Goal: Task Accomplishment & Management: Use online tool/utility

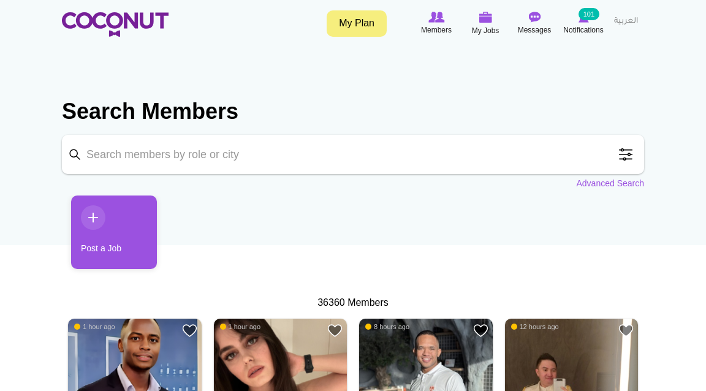
click at [240, 149] on input "Keyword" at bounding box center [353, 154] width 582 height 39
click at [357, 163] on span at bounding box center [626, 154] width 25 height 25
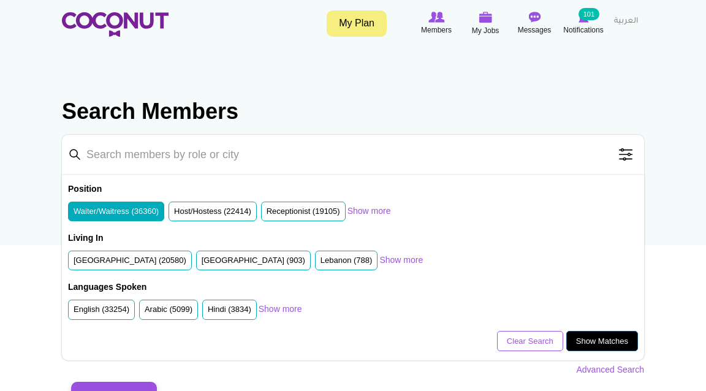
click at [357, 255] on link "Show Matches" at bounding box center [602, 341] width 72 height 21
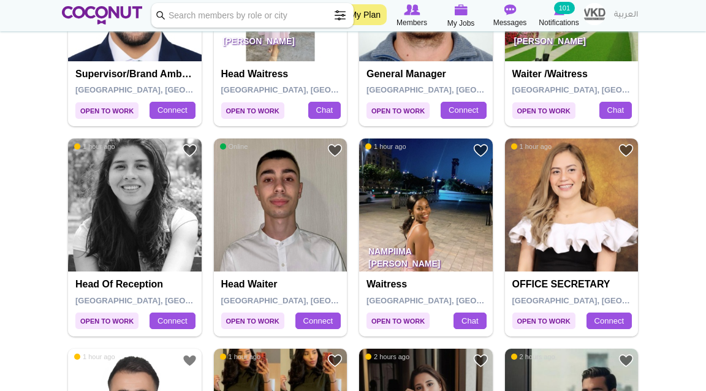
scroll to position [566, 0]
click at [443, 208] on img at bounding box center [426, 206] width 134 height 134
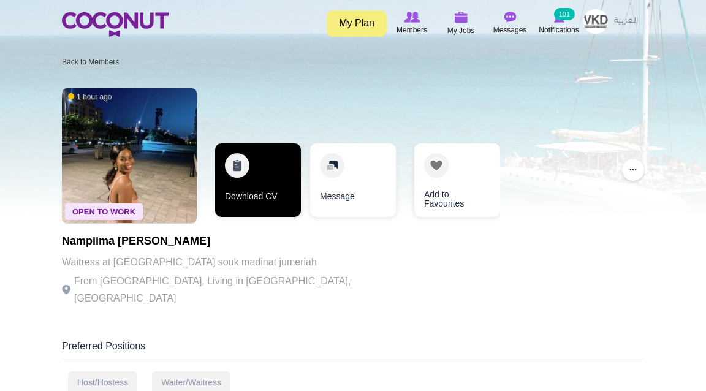
click at [240, 197] on link "Download CV" at bounding box center [258, 180] width 86 height 74
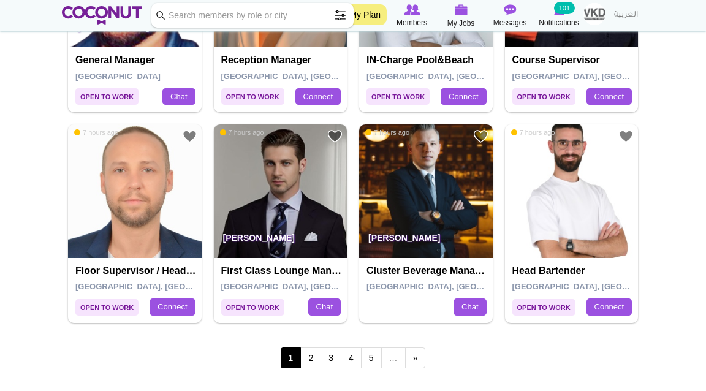
scroll to position [2056, 0]
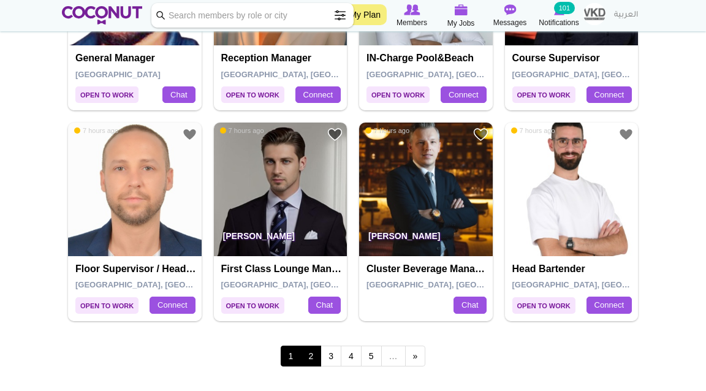
click at [316, 352] on link "2" at bounding box center [310, 356] width 21 height 21
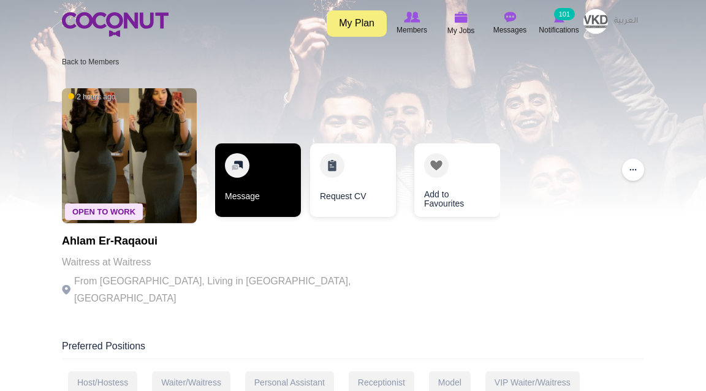
click at [257, 188] on link "Message" at bounding box center [258, 180] width 86 height 74
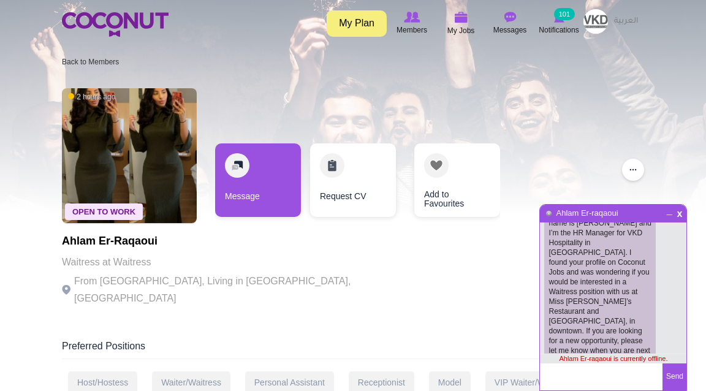
scroll to position [32, 0]
click at [680, 212] on span "x" at bounding box center [680, 212] width 10 height 9
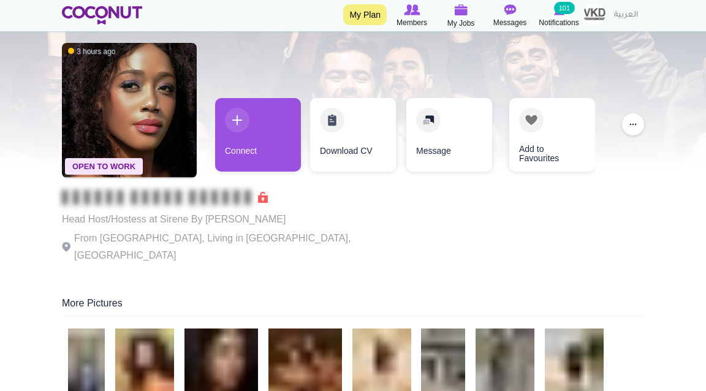
scroll to position [45, 0]
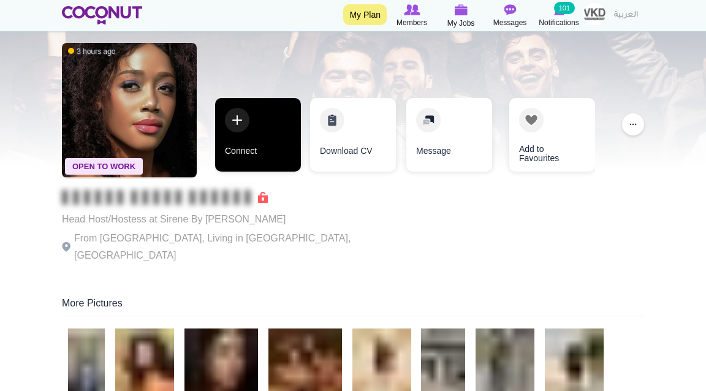
click at [259, 147] on link "Connect" at bounding box center [258, 135] width 86 height 74
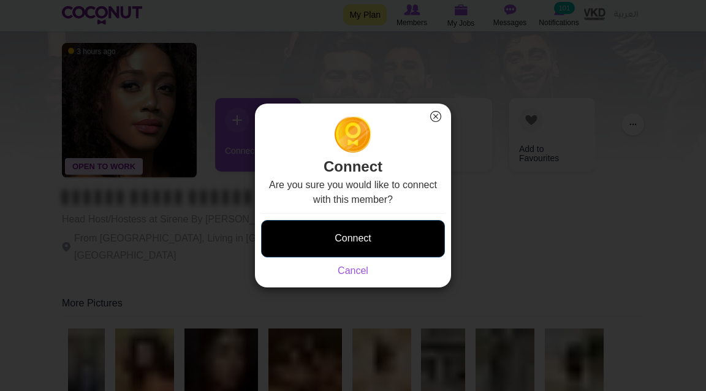
click at [324, 238] on button "Connect" at bounding box center [353, 238] width 184 height 37
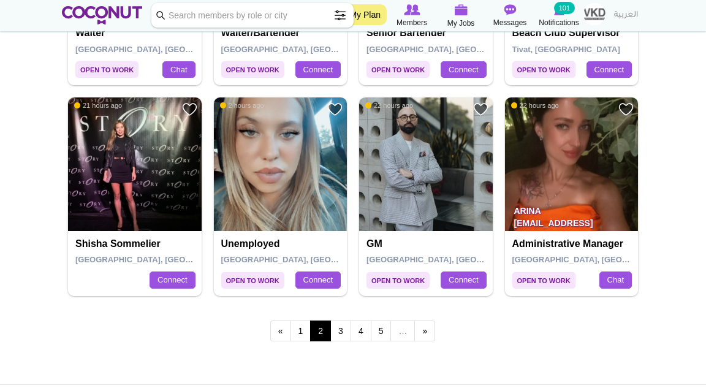
scroll to position [2084, 0]
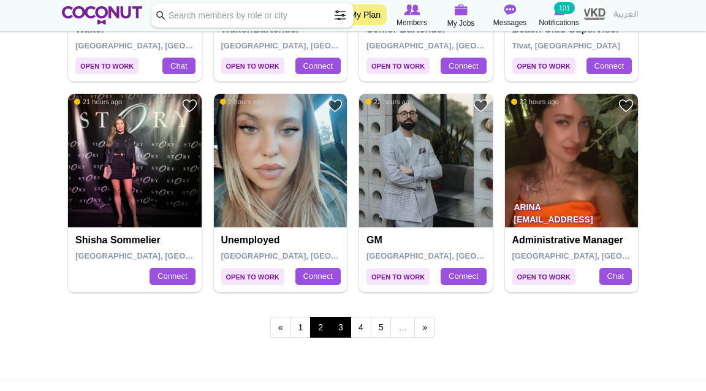
click at [342, 331] on link "3" at bounding box center [340, 327] width 21 height 21
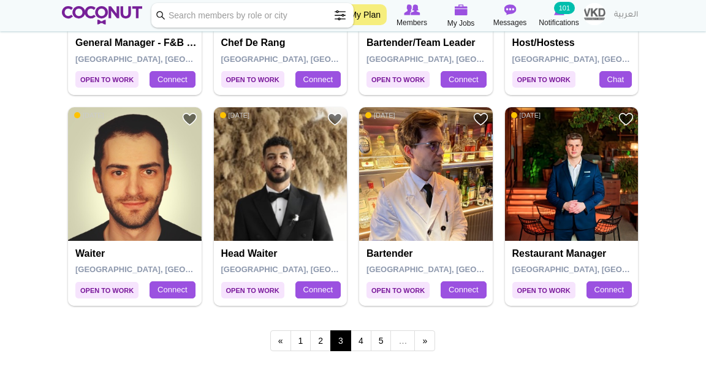
scroll to position [2097, 0]
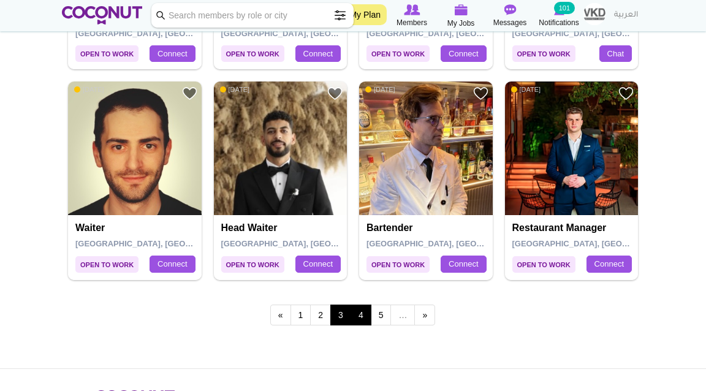
click at [360, 319] on link "4" at bounding box center [361, 315] width 21 height 21
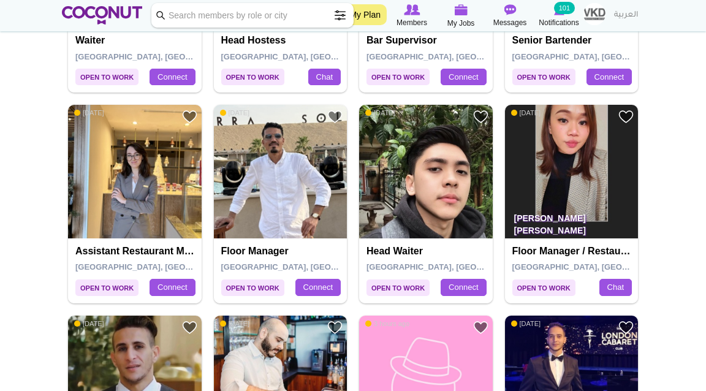
scroll to position [1444, 0]
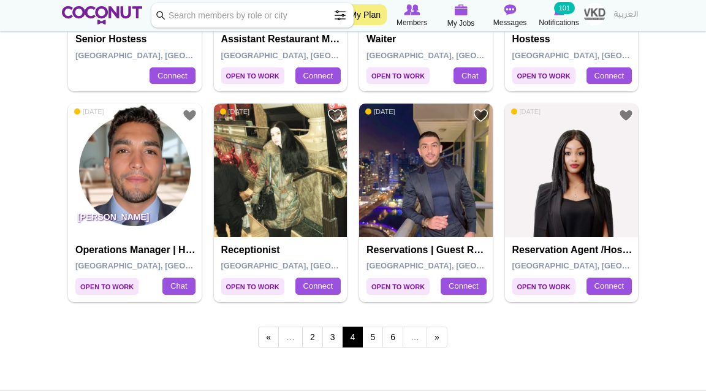
scroll to position [2075, 0]
click at [377, 344] on link "5" at bounding box center [372, 337] width 21 height 21
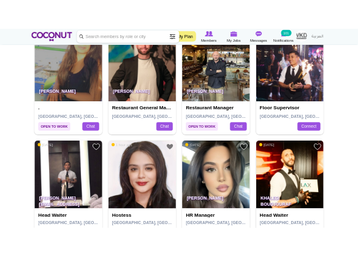
scroll to position [1327, 0]
